Goal: Task Accomplishment & Management: Complete application form

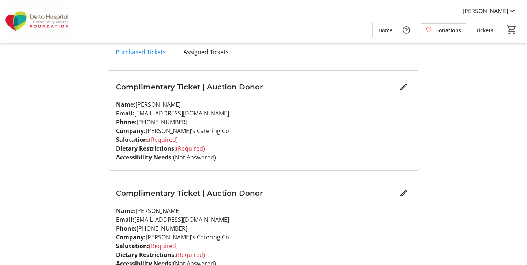
scroll to position [113, 0]
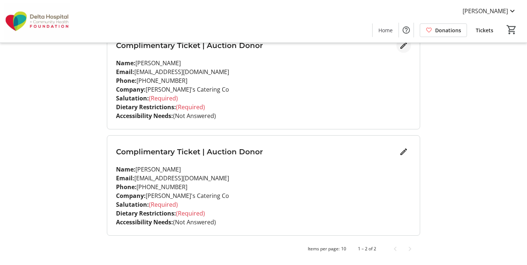
click at [406, 49] on mat-icon "Edit" at bounding box center [403, 45] width 9 height 9
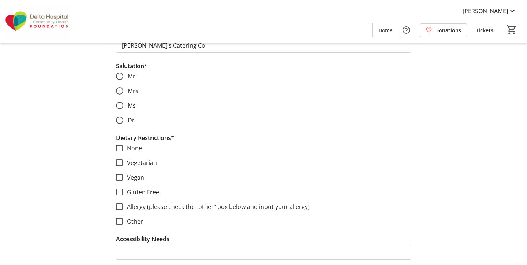
scroll to position [207, 0]
click at [121, 76] on input "Mr" at bounding box center [119, 76] width 7 height 7
radio input "true"
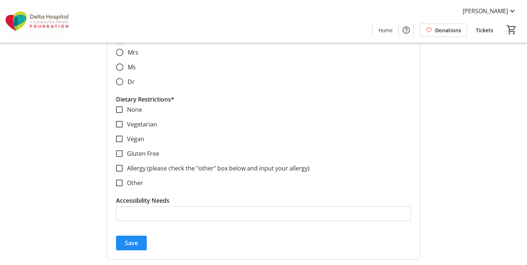
scroll to position [250, 0]
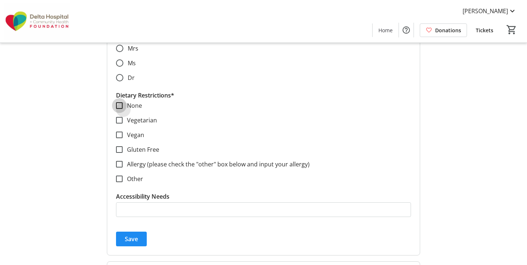
click at [120, 105] on input "None" at bounding box center [119, 105] width 7 height 7
checkbox input "true"
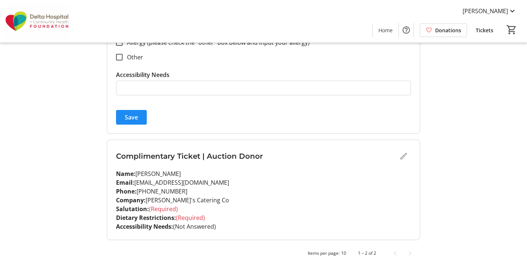
scroll to position [375, 0]
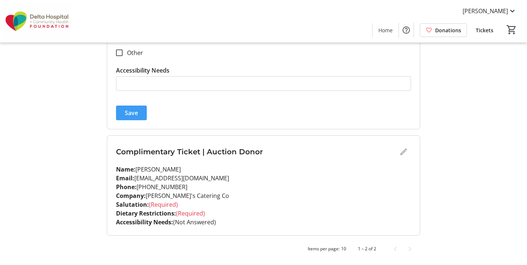
click at [134, 115] on span "Save" at bounding box center [131, 112] width 13 height 9
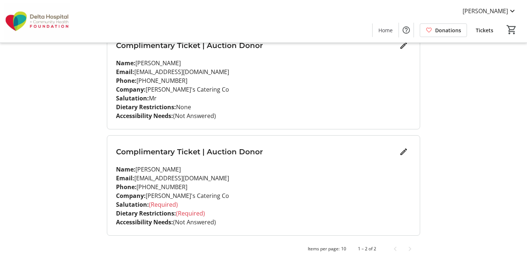
scroll to position [113, 0]
click at [409, 151] on span "Edit" at bounding box center [403, 151] width 15 height 15
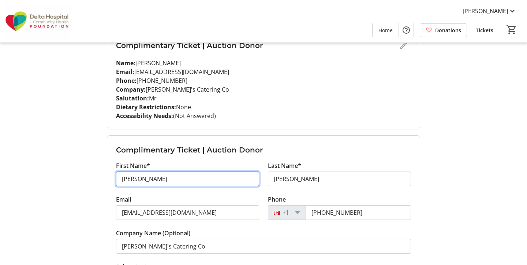
drag, startPoint x: 167, startPoint y: 182, endPoint x: 105, endPoint y: 172, distance: 62.3
click at [105, 172] on div "My Event Tickets Here you can enter guest details for each ticket. Purchased ti…" at bounding box center [263, 207] width 322 height 640
type input "W"
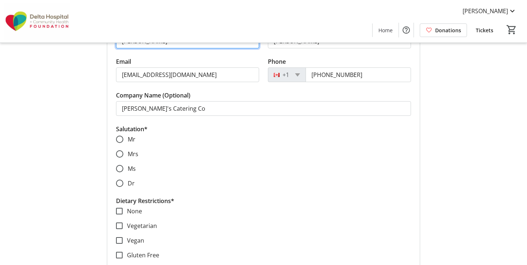
scroll to position [254, 0]
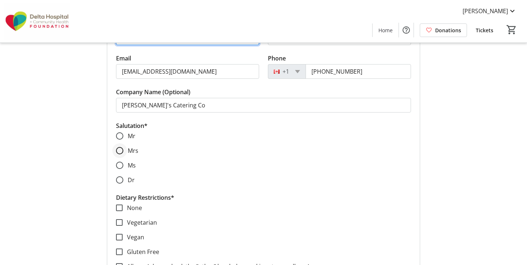
type input "[PERSON_NAME]"
click at [120, 149] on input "Mrs" at bounding box center [119, 150] width 7 height 7
radio input "true"
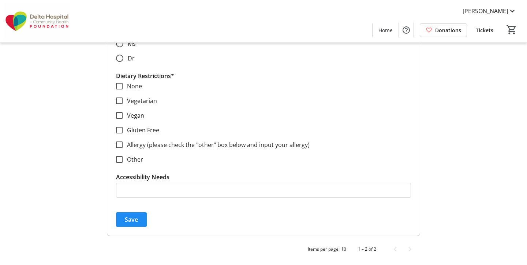
scroll to position [375, 0]
click at [122, 87] on input "None" at bounding box center [119, 85] width 7 height 7
checkbox input "true"
click at [125, 221] on span "Save" at bounding box center [131, 218] width 13 height 9
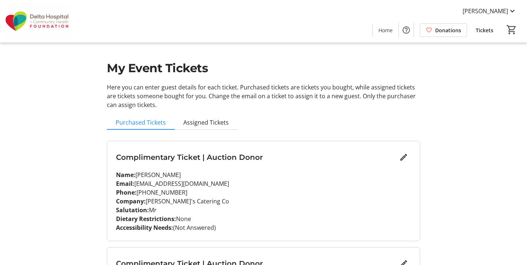
scroll to position [0, 0]
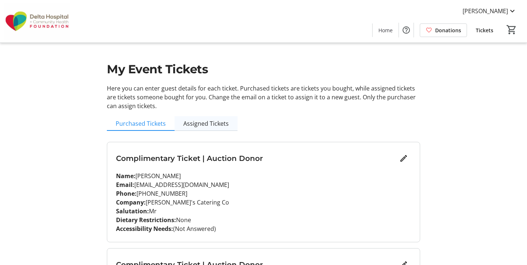
click at [194, 122] on span "Assigned Tickets" at bounding box center [205, 123] width 45 height 6
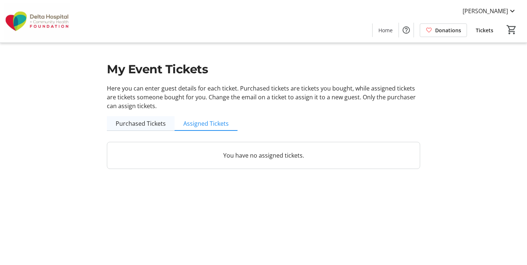
click at [151, 126] on span "Purchased Tickets" at bounding box center [141, 123] width 50 height 6
